Goal: Communication & Community: Connect with others

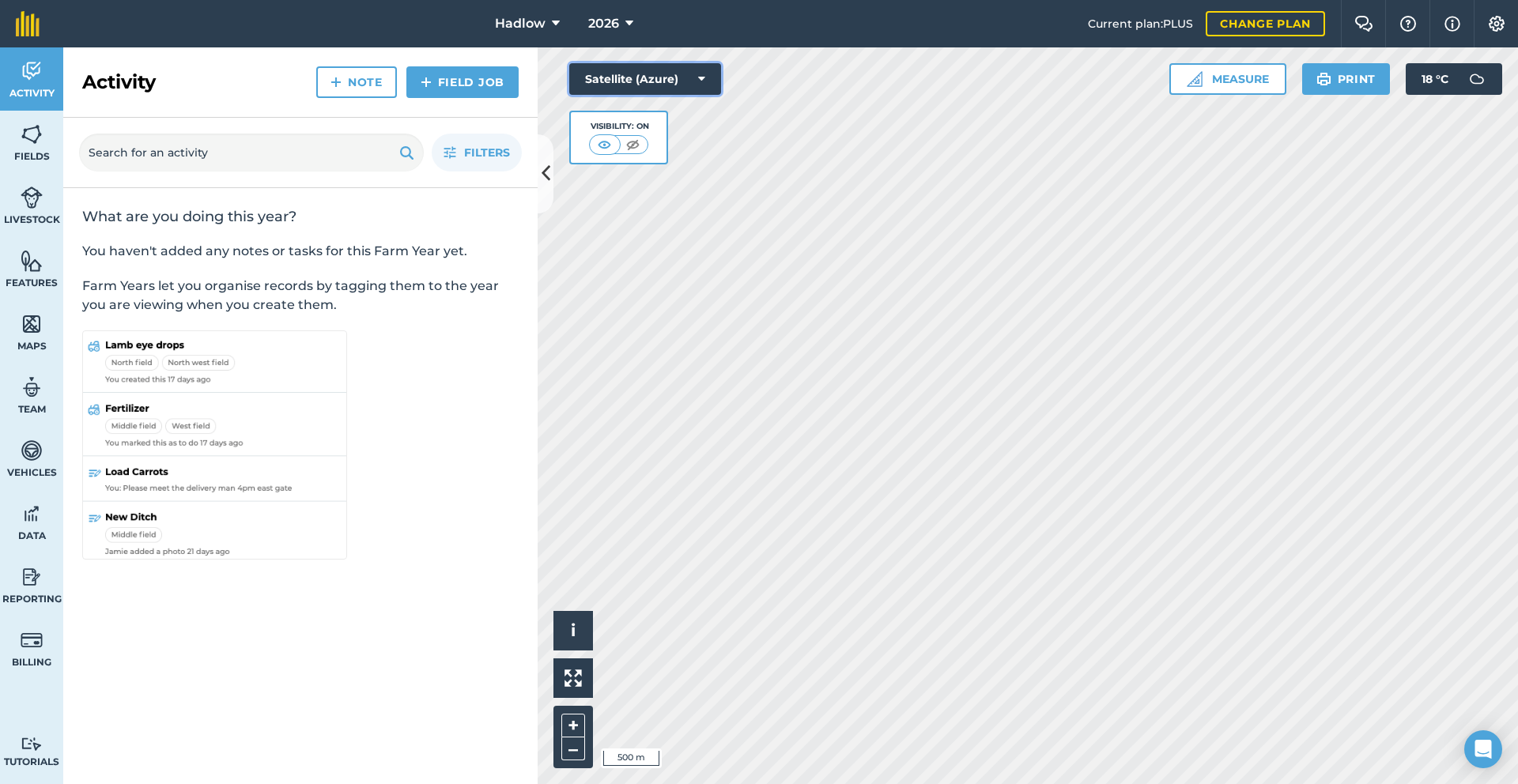
click at [695, 69] on button "Satellite (Azure)" at bounding box center [645, 79] width 152 height 32
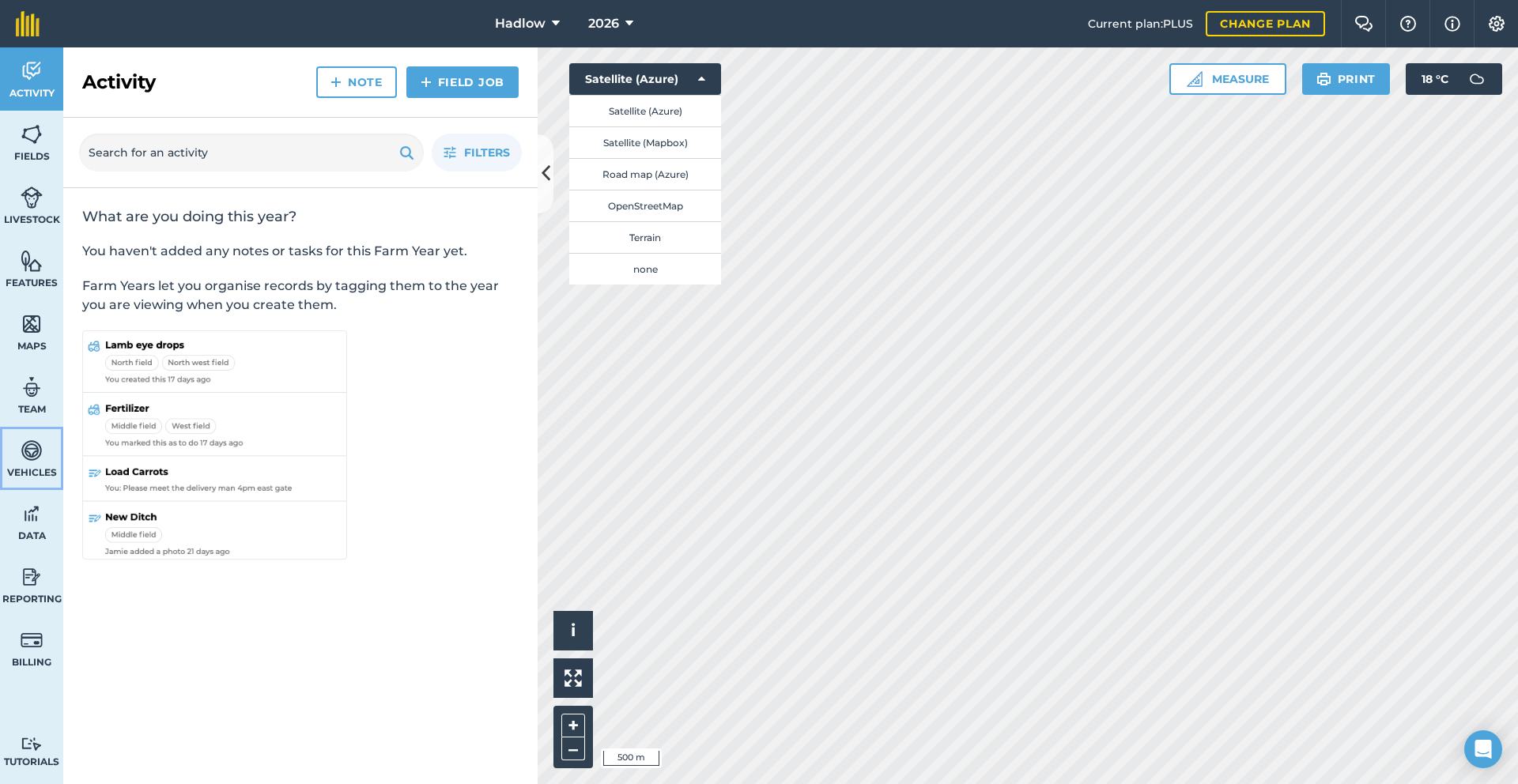
click at [34, 437] on link "Vehicles" at bounding box center [31, 458] width 63 height 63
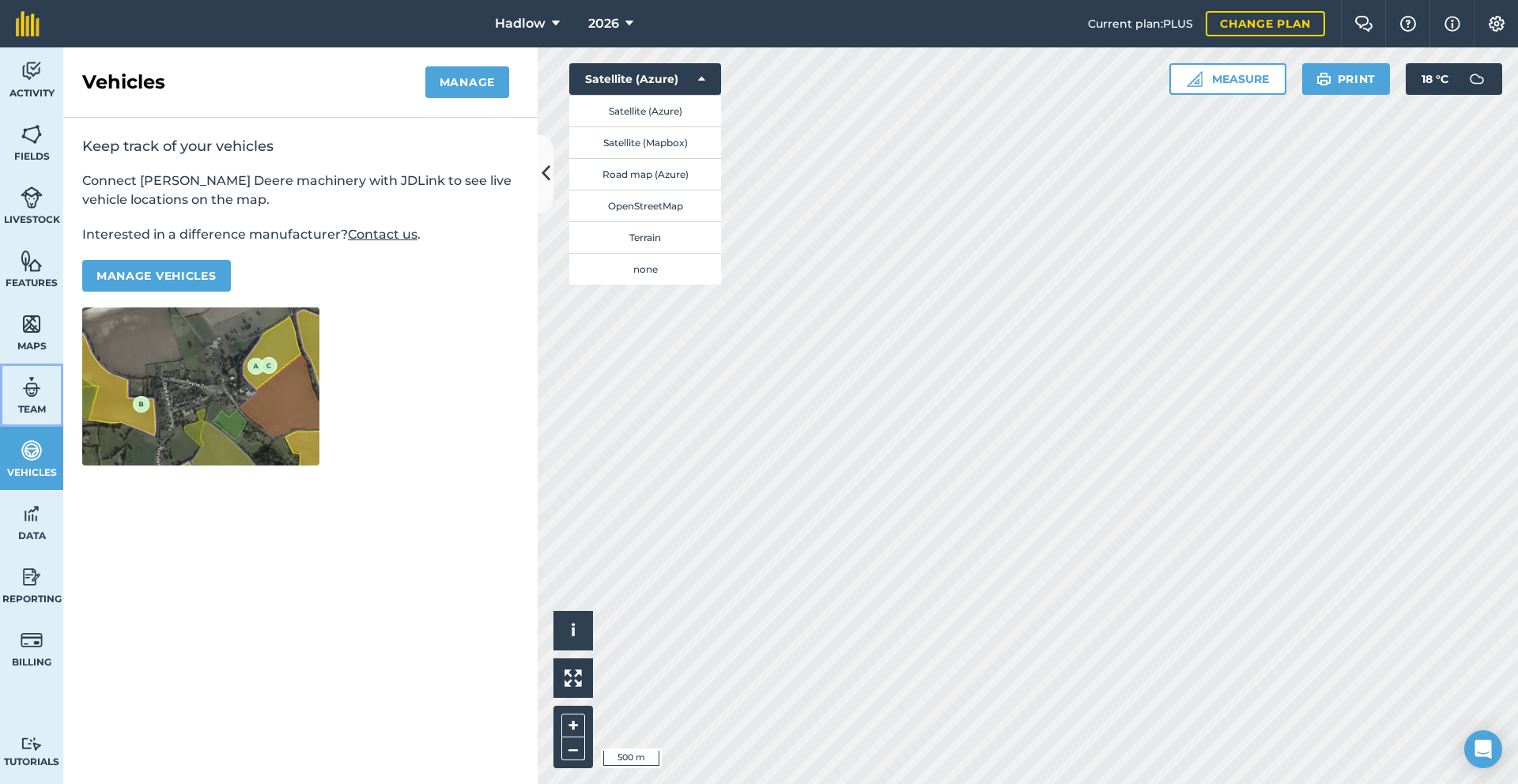
click at [32, 419] on link "Team" at bounding box center [31, 395] width 63 height 63
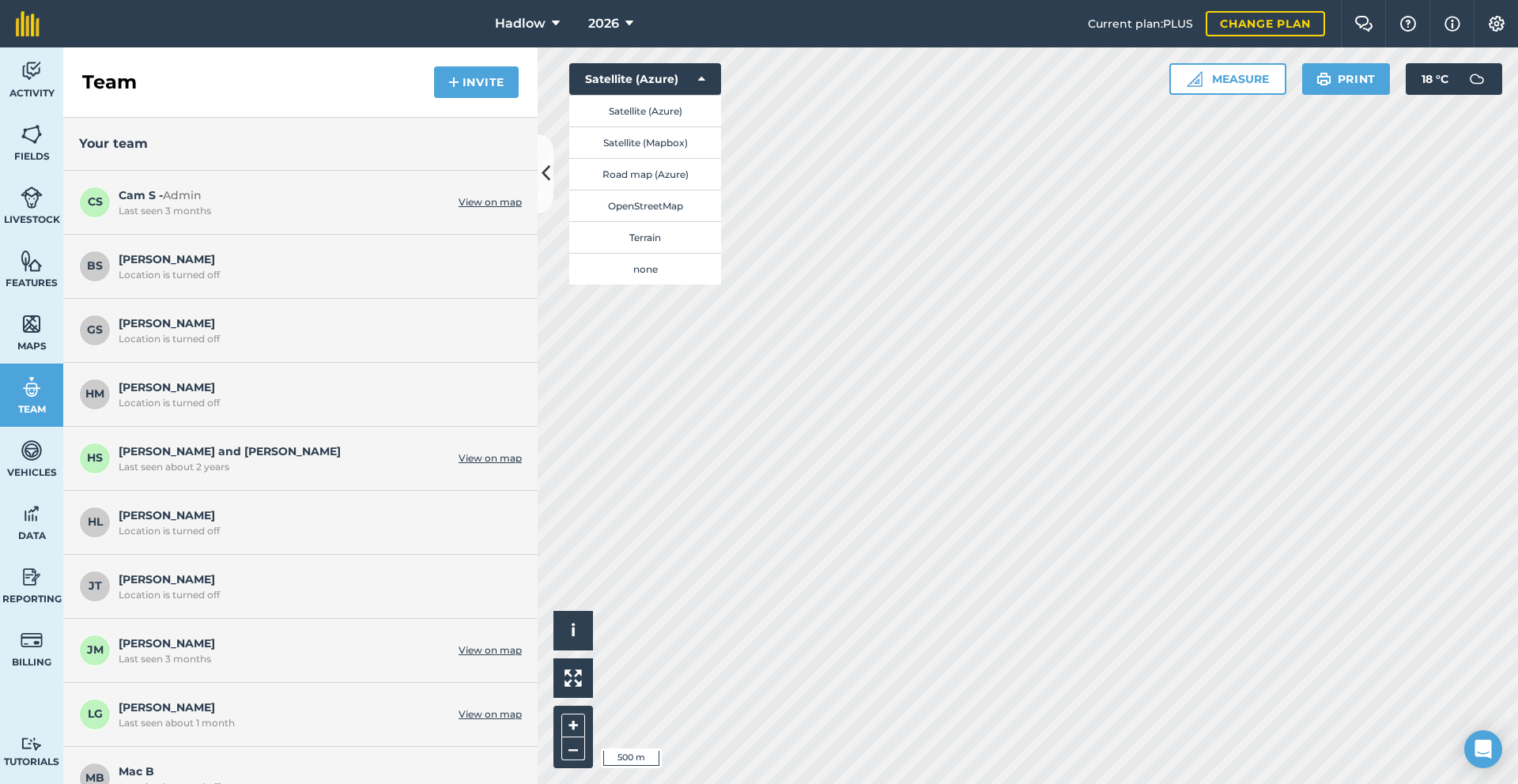
click at [429, 96] on div "Team Invite" at bounding box center [300, 82] width 474 height 70
click at [432, 97] on div "Team Invite" at bounding box center [300, 82] width 474 height 70
click at [436, 95] on button "Invite" at bounding box center [476, 82] width 85 height 32
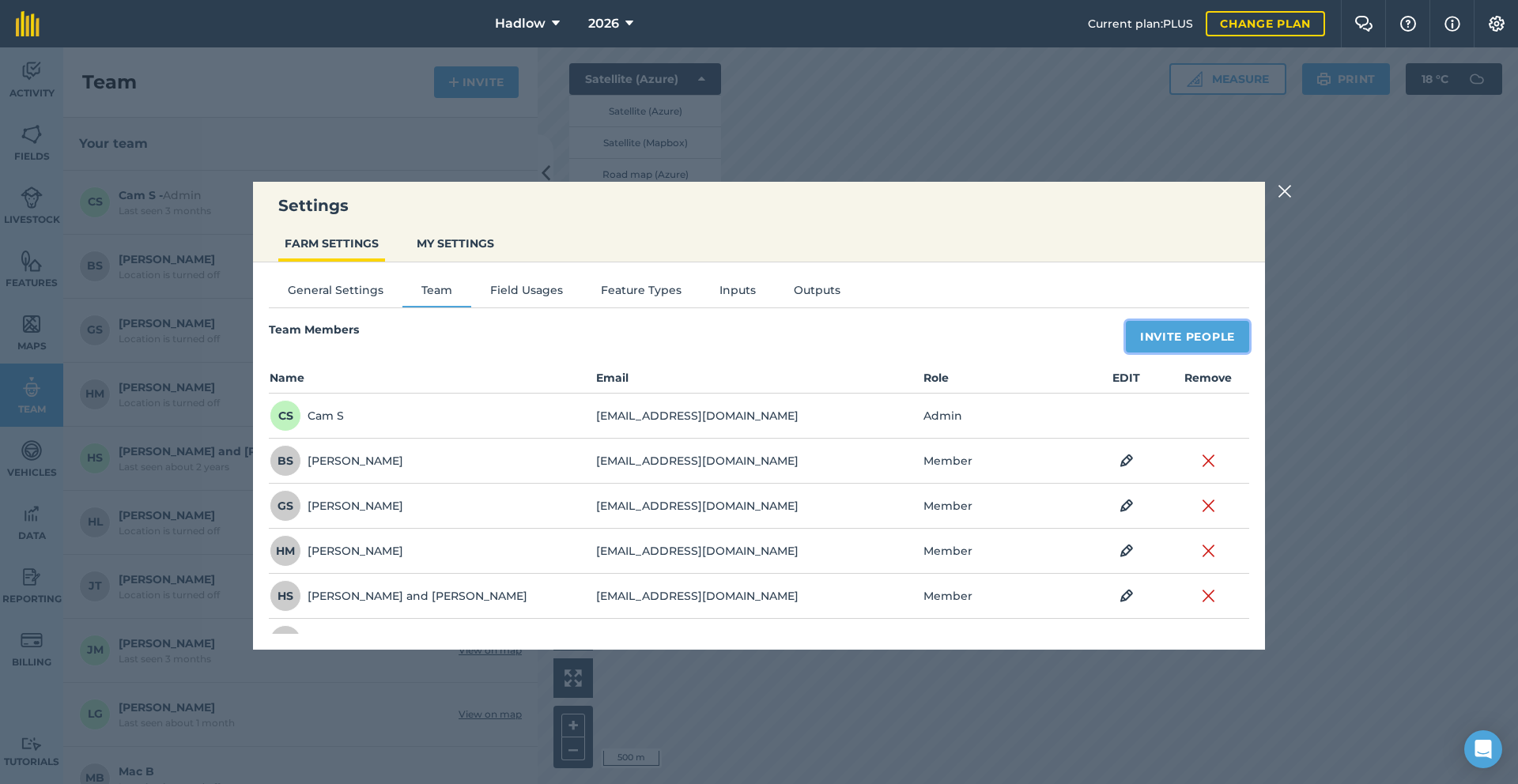
click at [1215, 345] on button "Invite People" at bounding box center [1187, 336] width 123 height 32
select select "MEMBER"
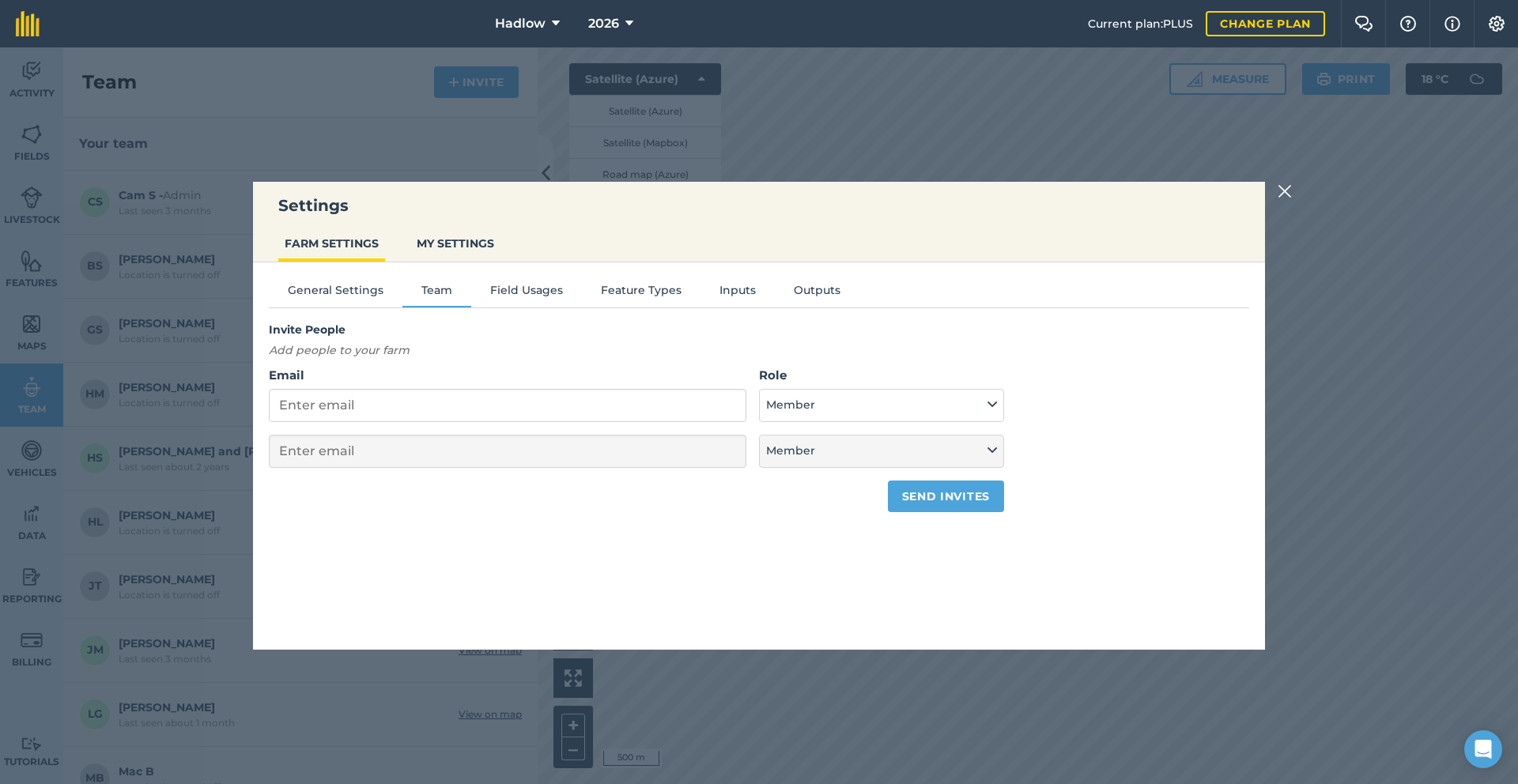
click at [552, 382] on label "Email" at bounding box center [507, 376] width 478 height 19
click at [552, 389] on input "Email" at bounding box center [507, 406] width 478 height 33
click at [556, 394] on input "Email" at bounding box center [507, 406] width 478 height 33
type input "cj"
select select "MEMBER"
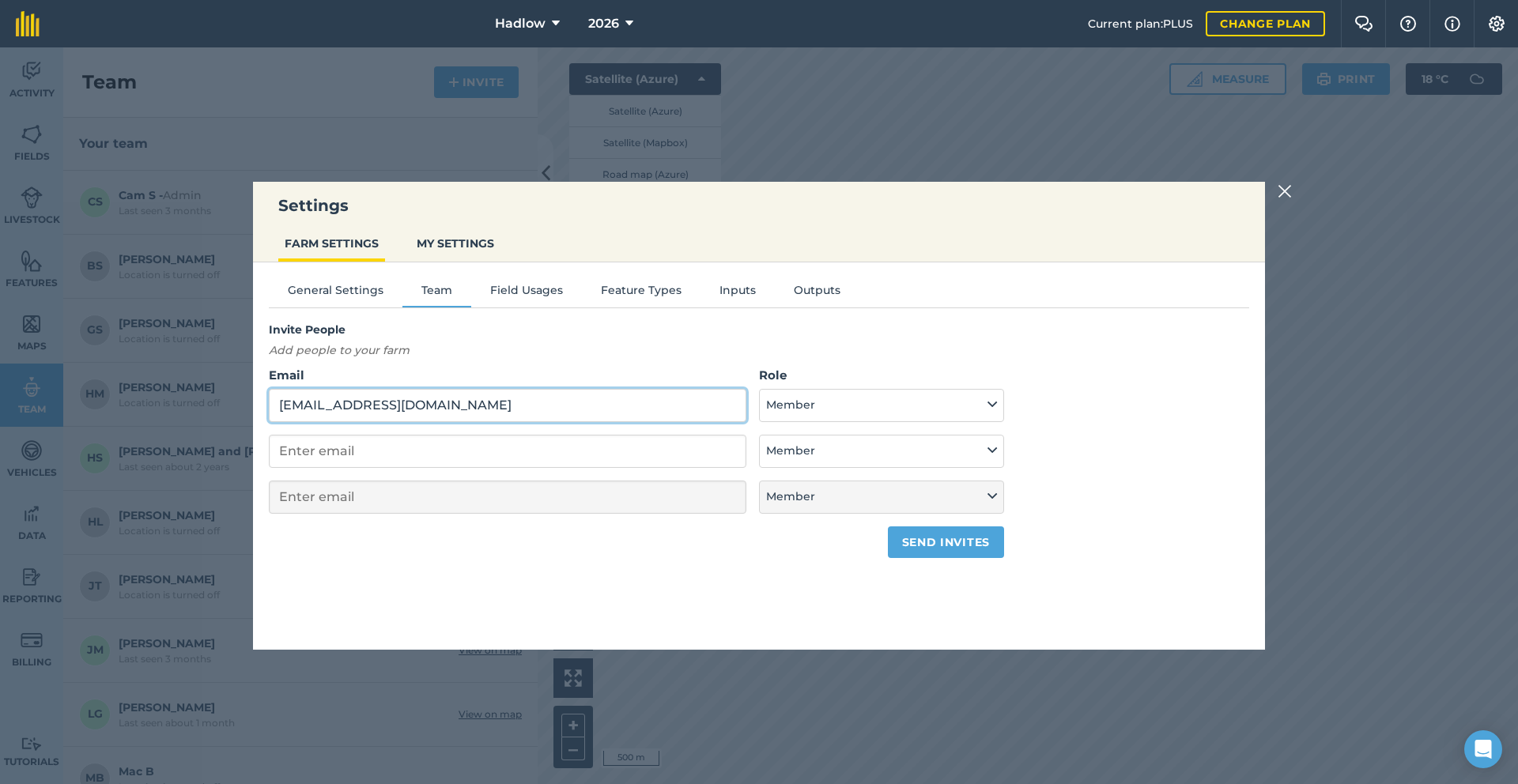
type input "[EMAIL_ADDRESS][DOMAIN_NAME]"
click at [806, 402] on button "Member" at bounding box center [882, 406] width 245 height 33
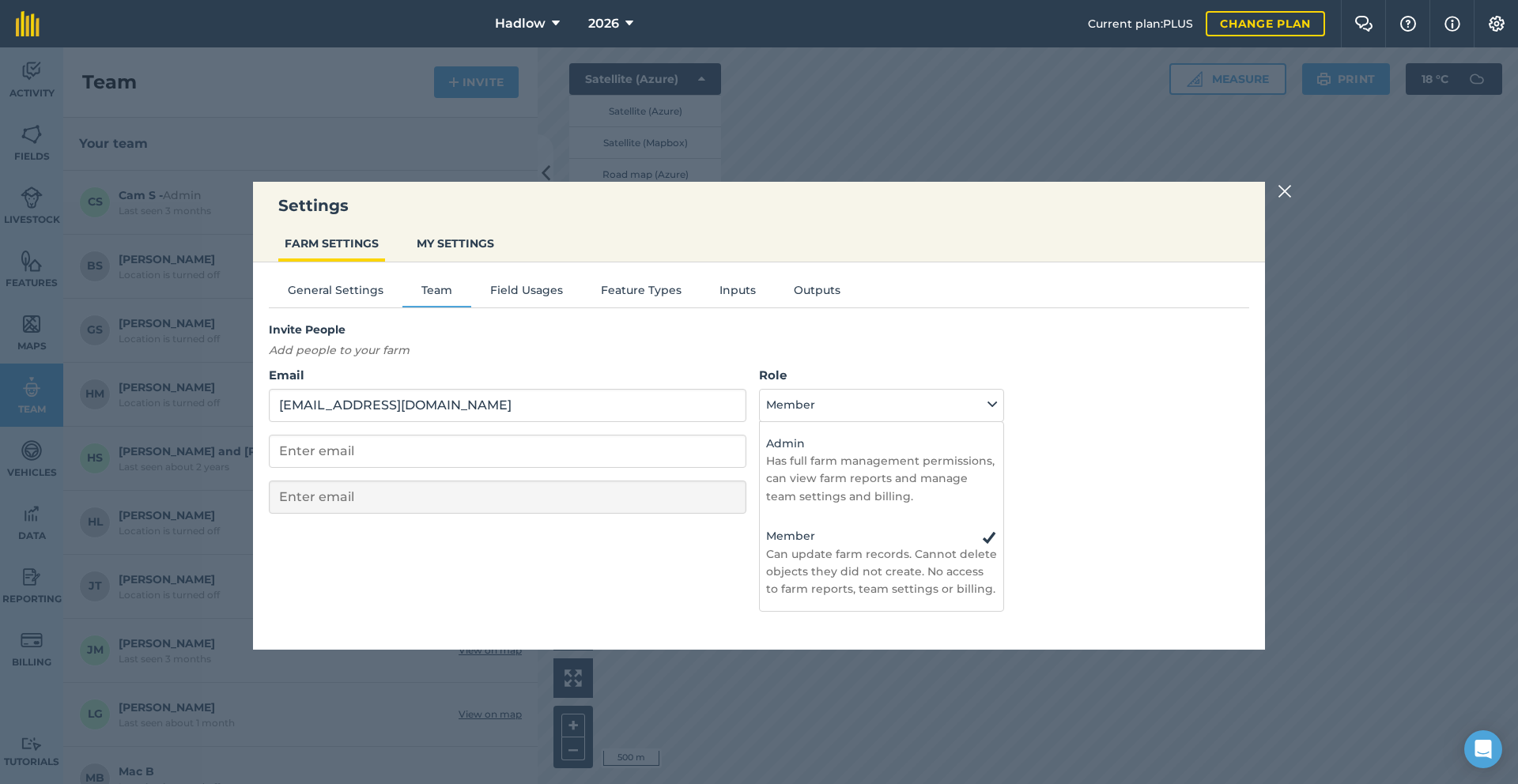
click at [685, 589] on div "General Settings Team Field Usages Feature Types Inputs Outputs Invite People A…" at bounding box center [759, 448] width 1012 height 372
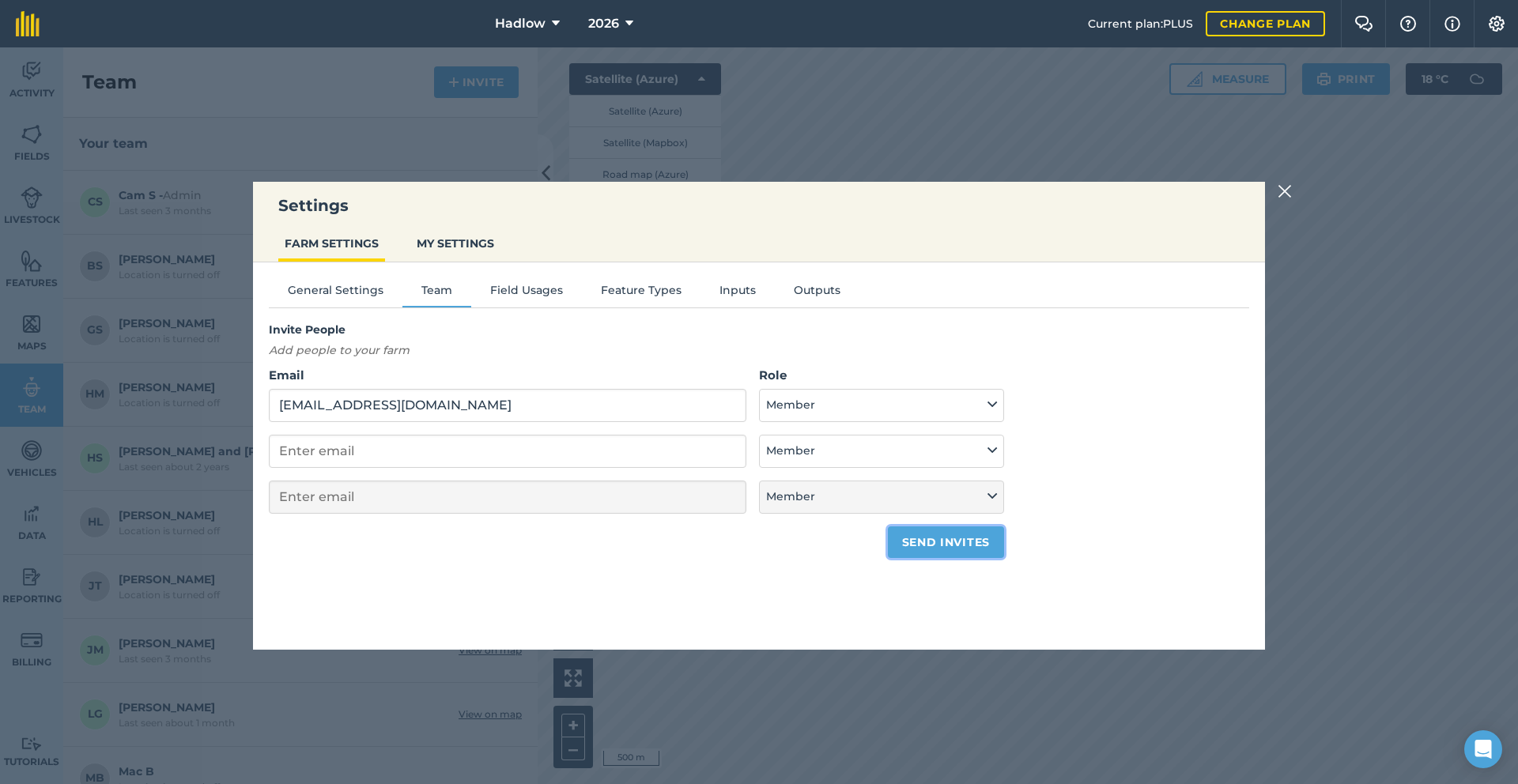
click at [943, 554] on button "Send invites" at bounding box center [946, 542] width 116 height 32
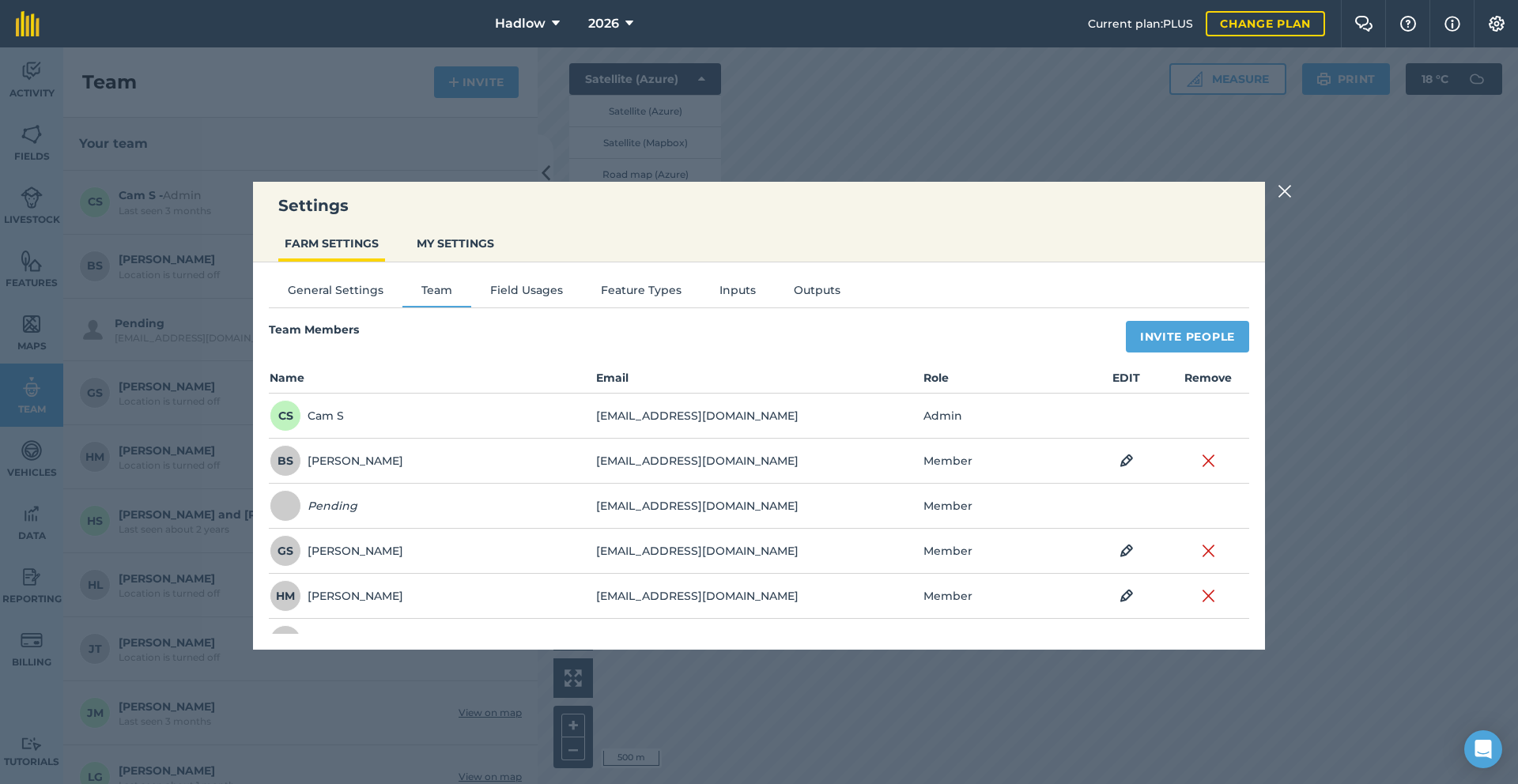
click at [1281, 196] on img at bounding box center [1285, 191] width 15 height 19
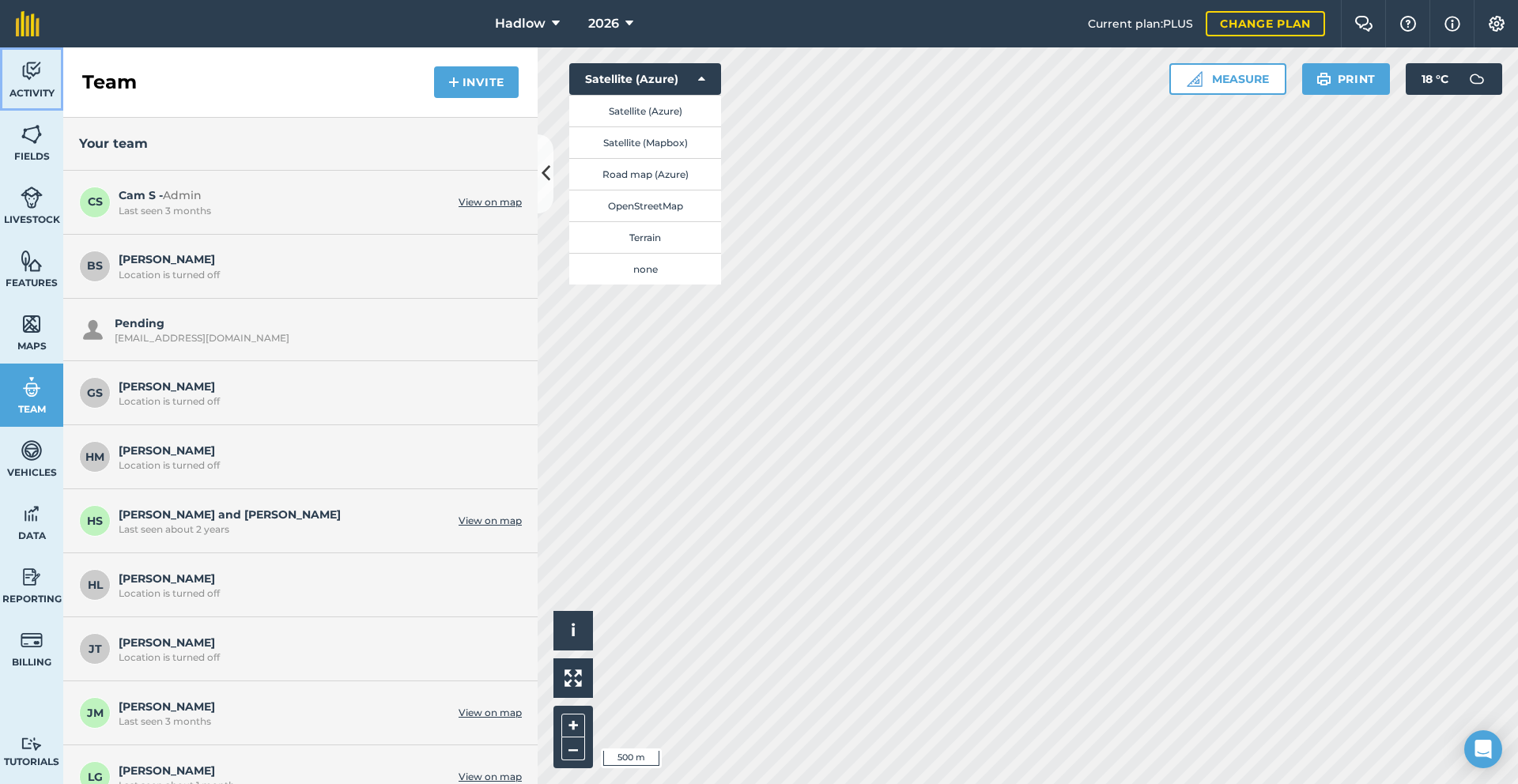
click at [21, 79] on img at bounding box center [31, 71] width 22 height 24
